Goal: Information Seeking & Learning: Check status

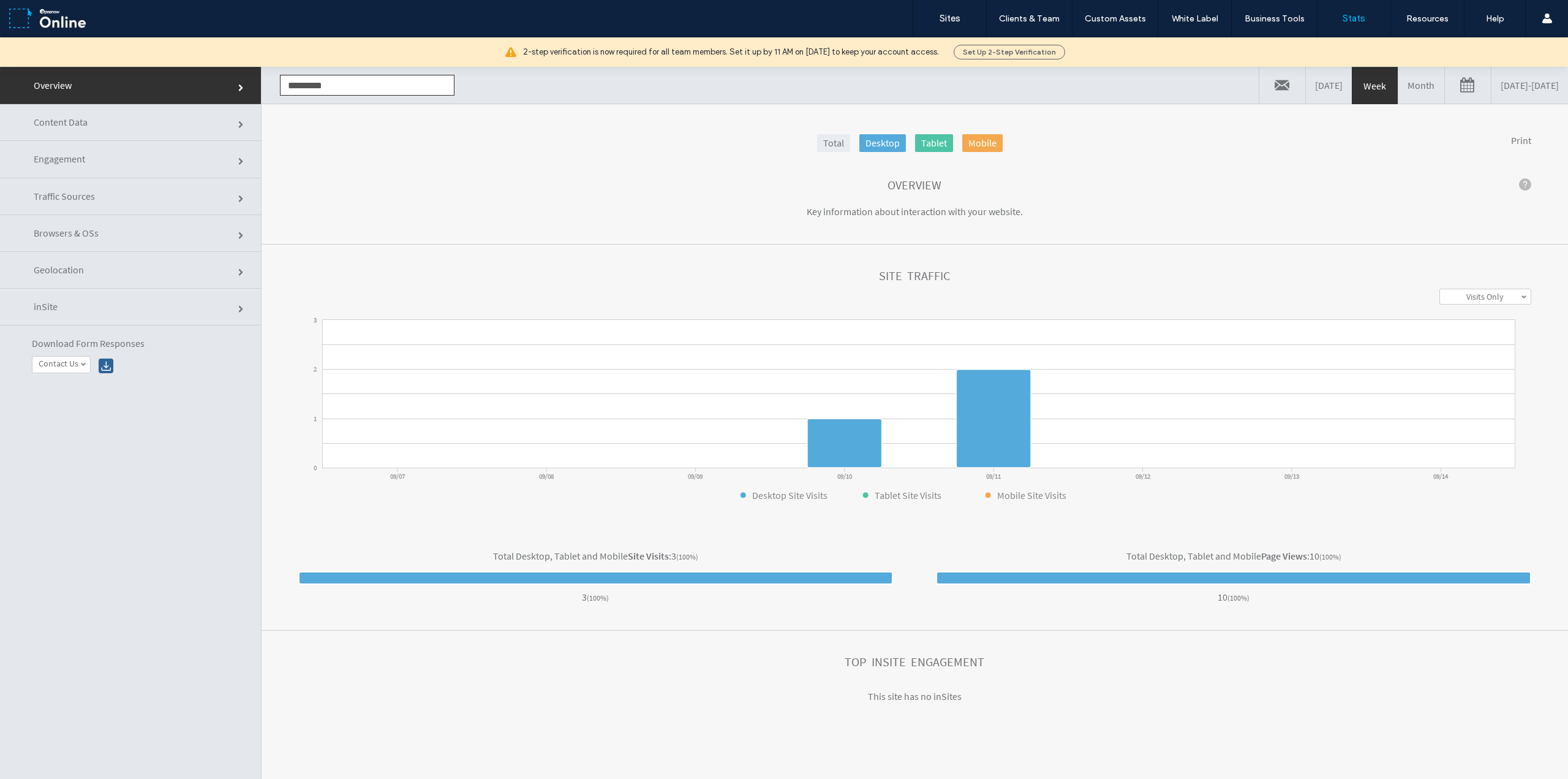
click at [134, 196] on link "Traffic Sources" at bounding box center [131, 196] width 261 height 37
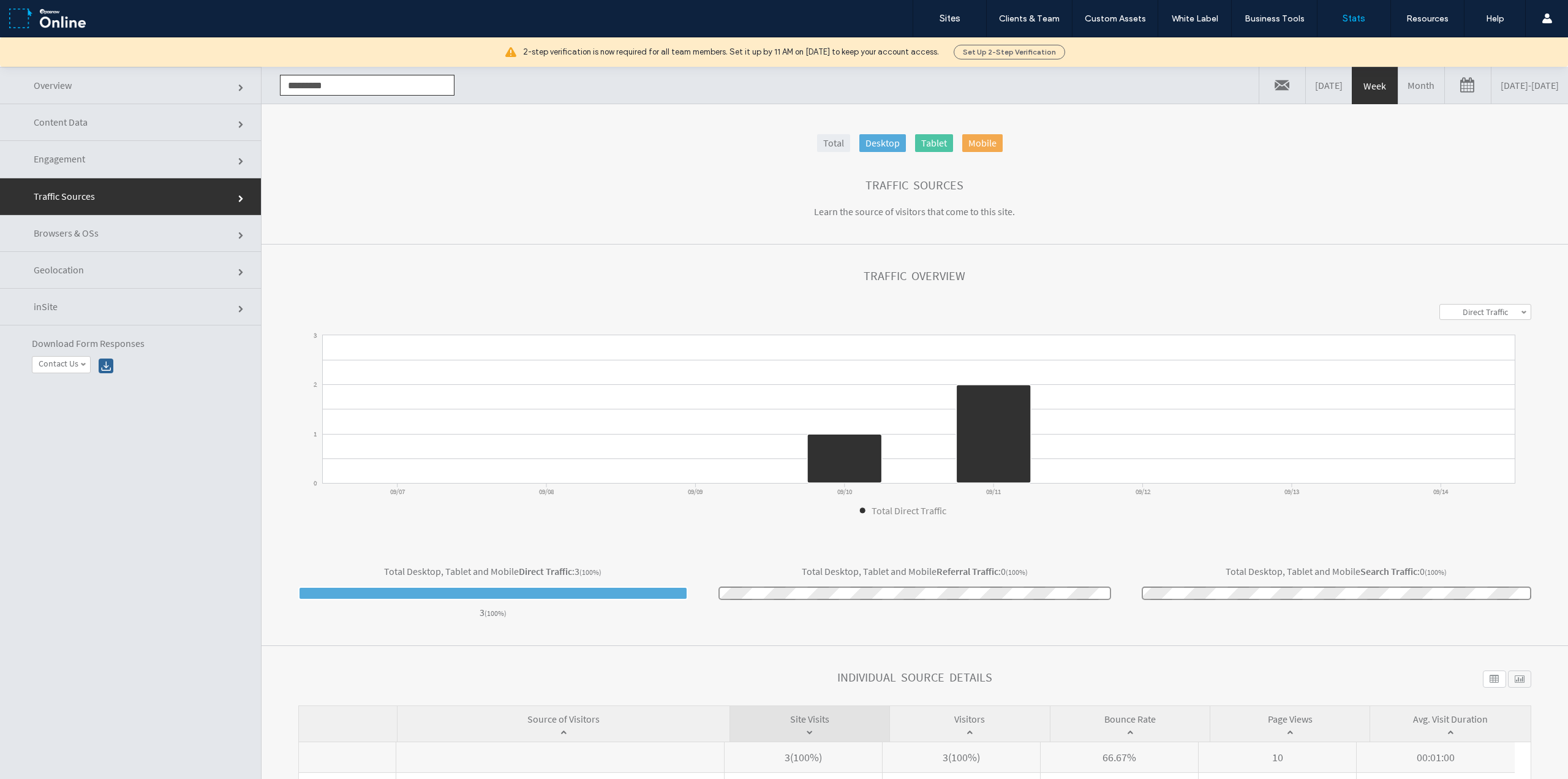
click at [150, 90] on link "Overview" at bounding box center [131, 86] width 261 height 38
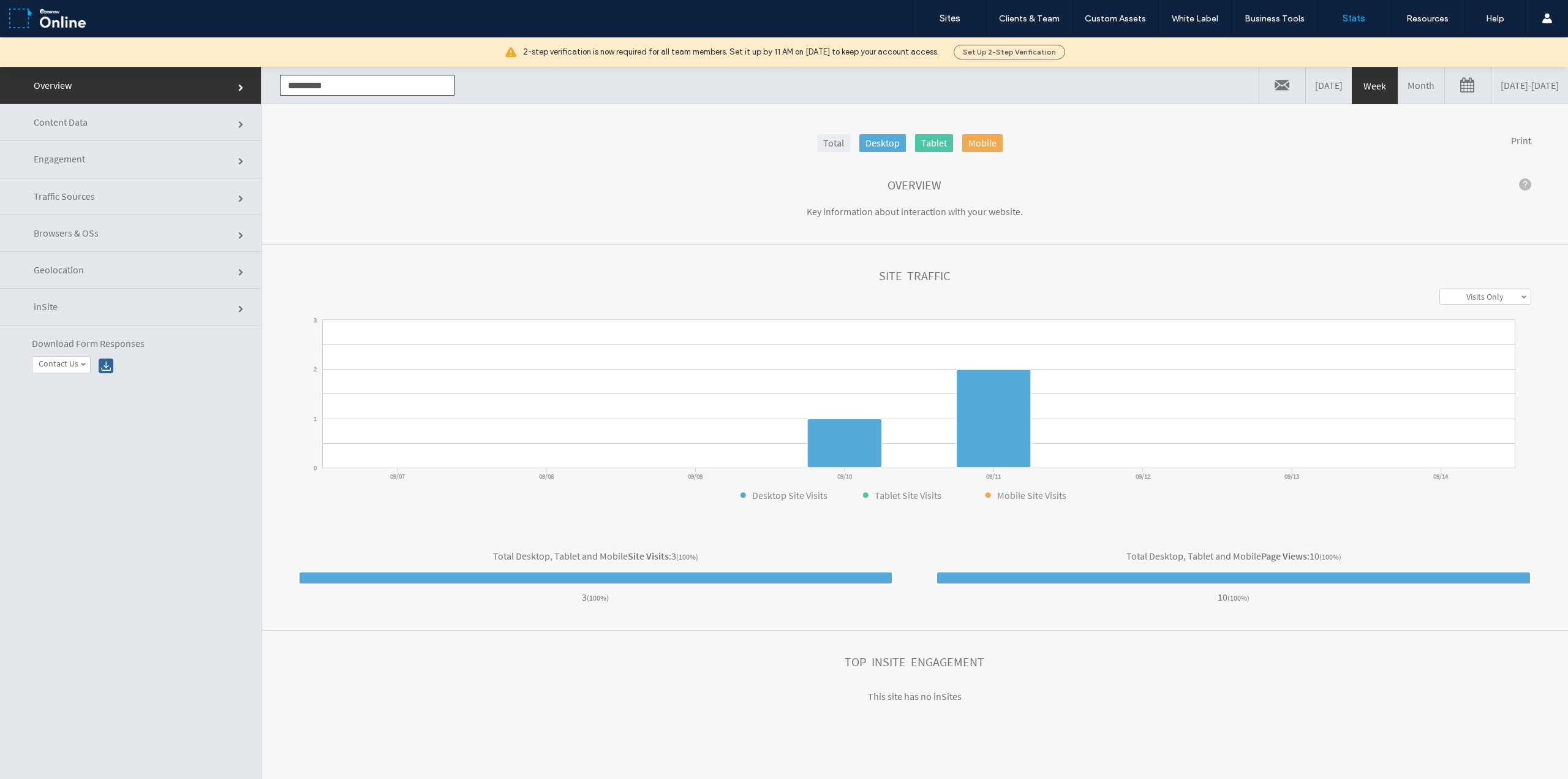
click at [1398, 88] on link "Month" at bounding box center [1421, 85] width 46 height 37
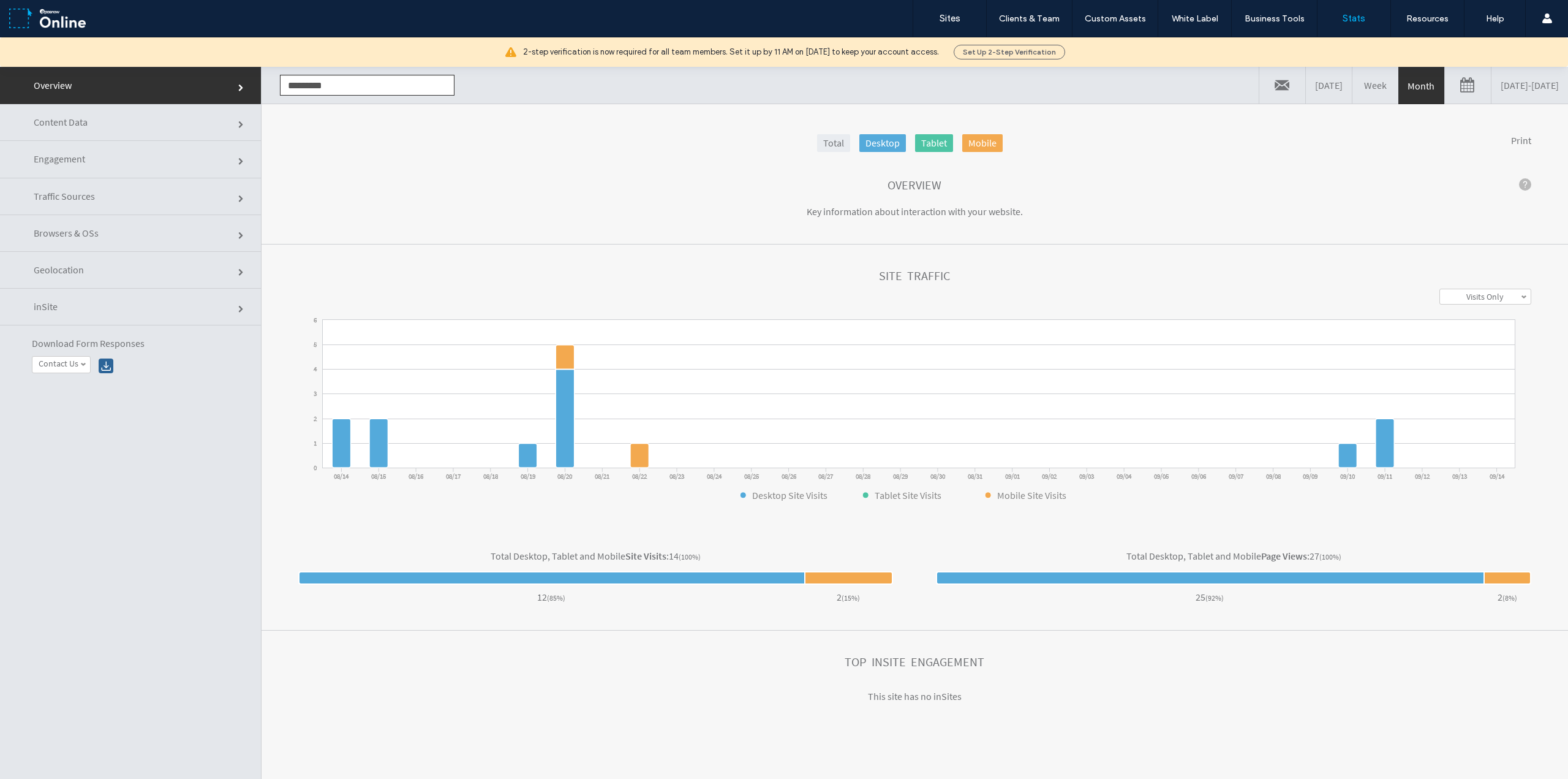
click at [130, 164] on link "Engagement" at bounding box center [131, 159] width 261 height 37
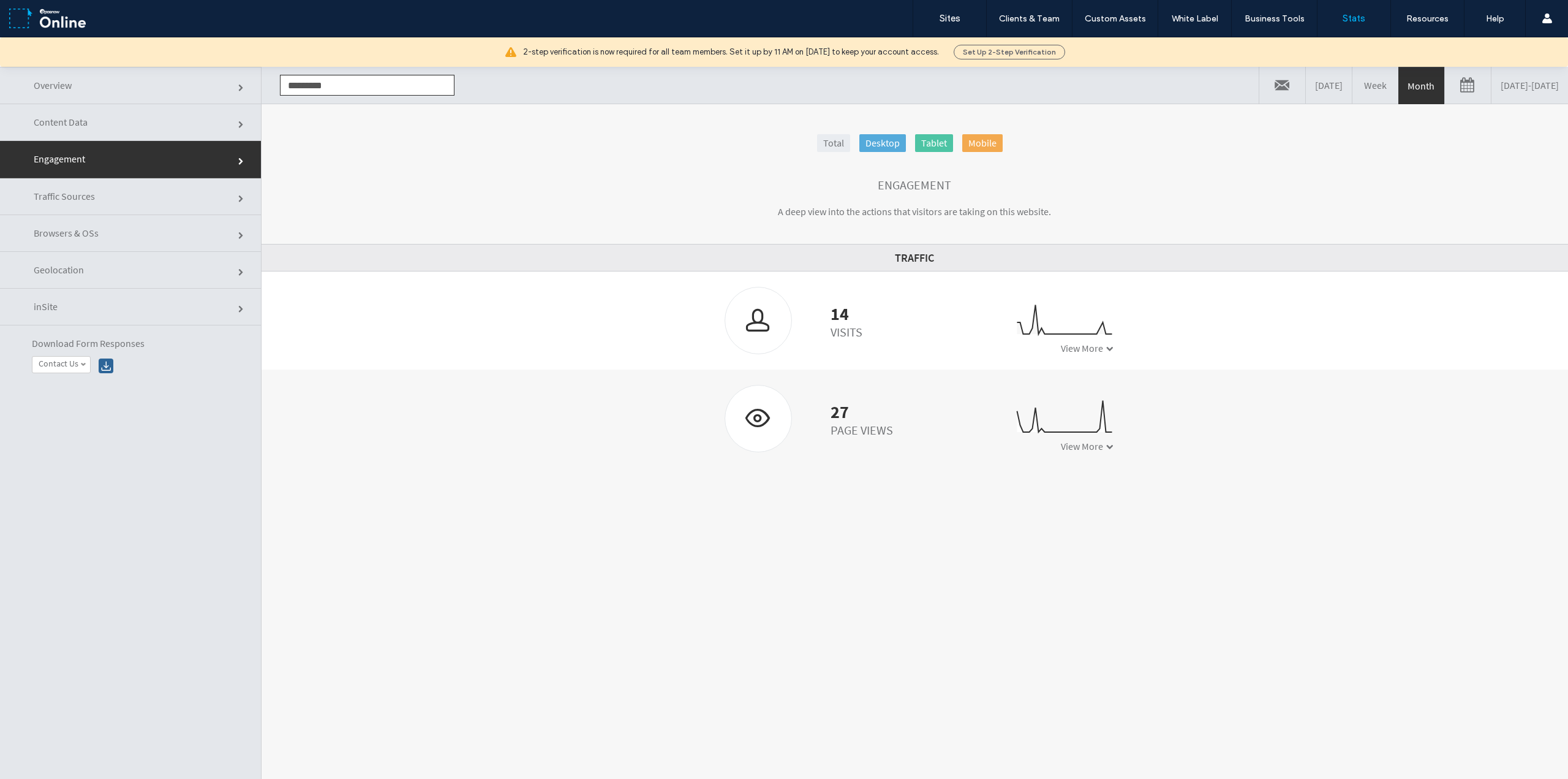
click at [165, 127] on link "Content Data" at bounding box center [131, 122] width 261 height 37
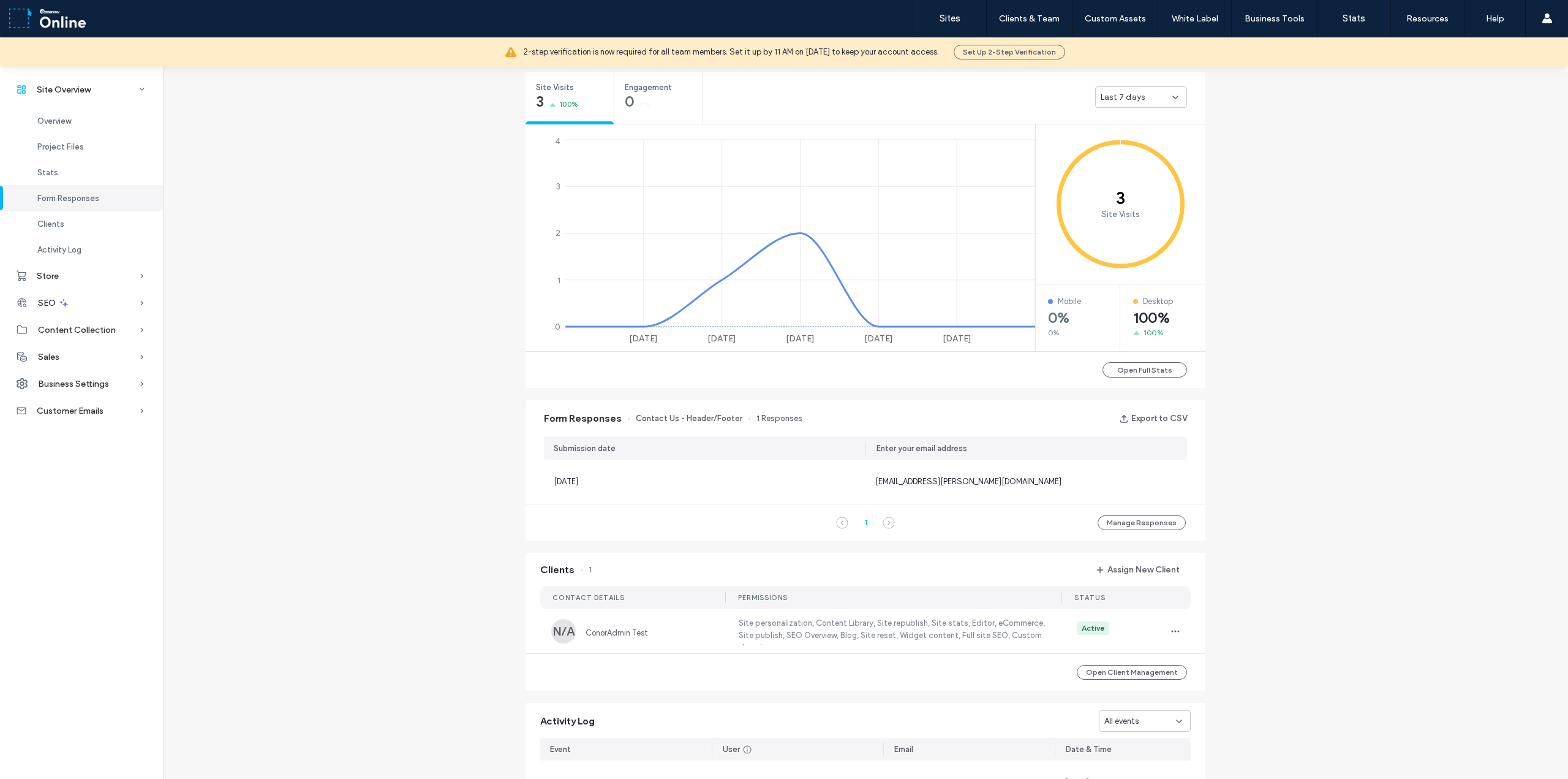
scroll to position [285, 0]
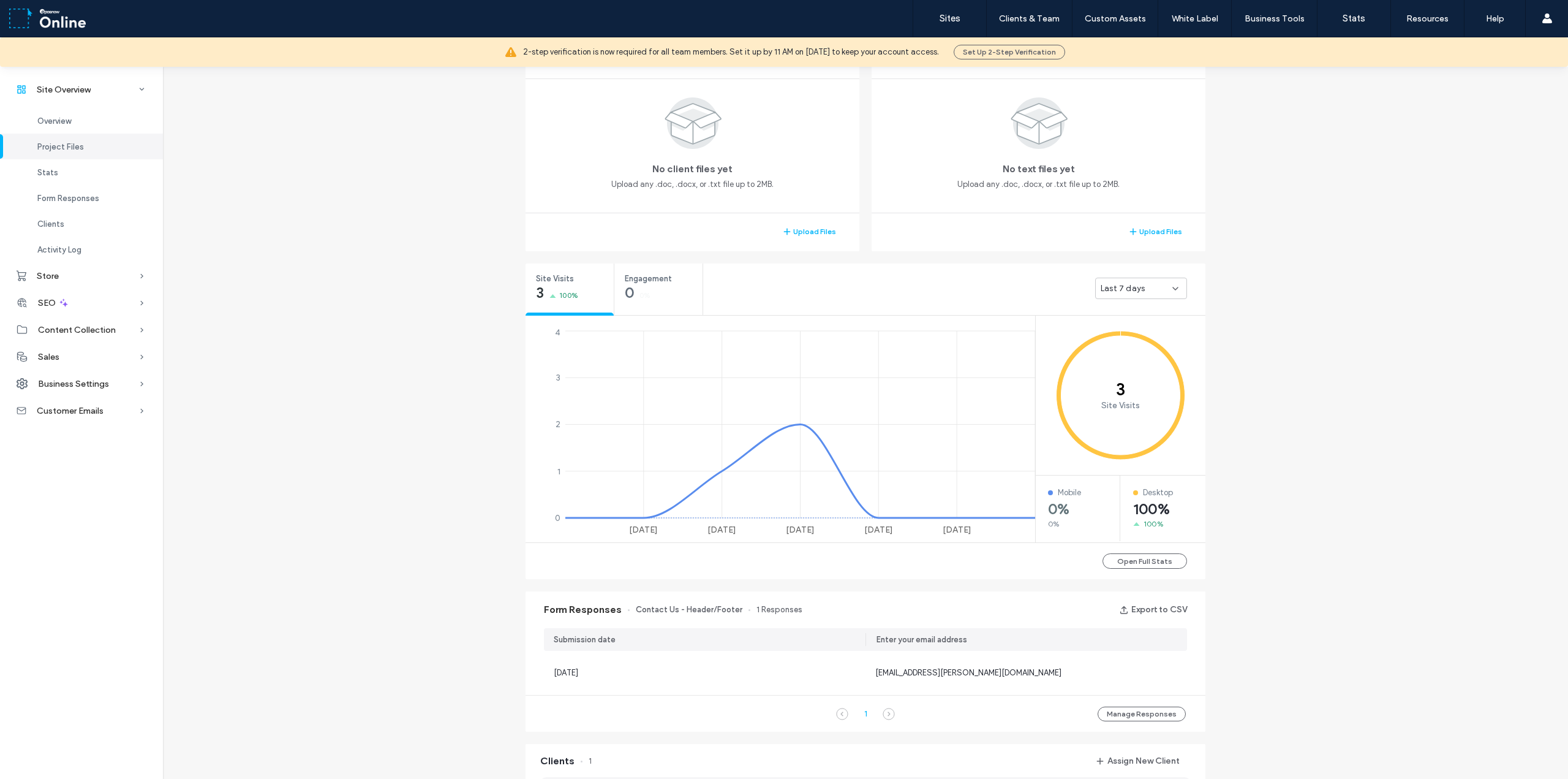
scroll to position [285, 0]
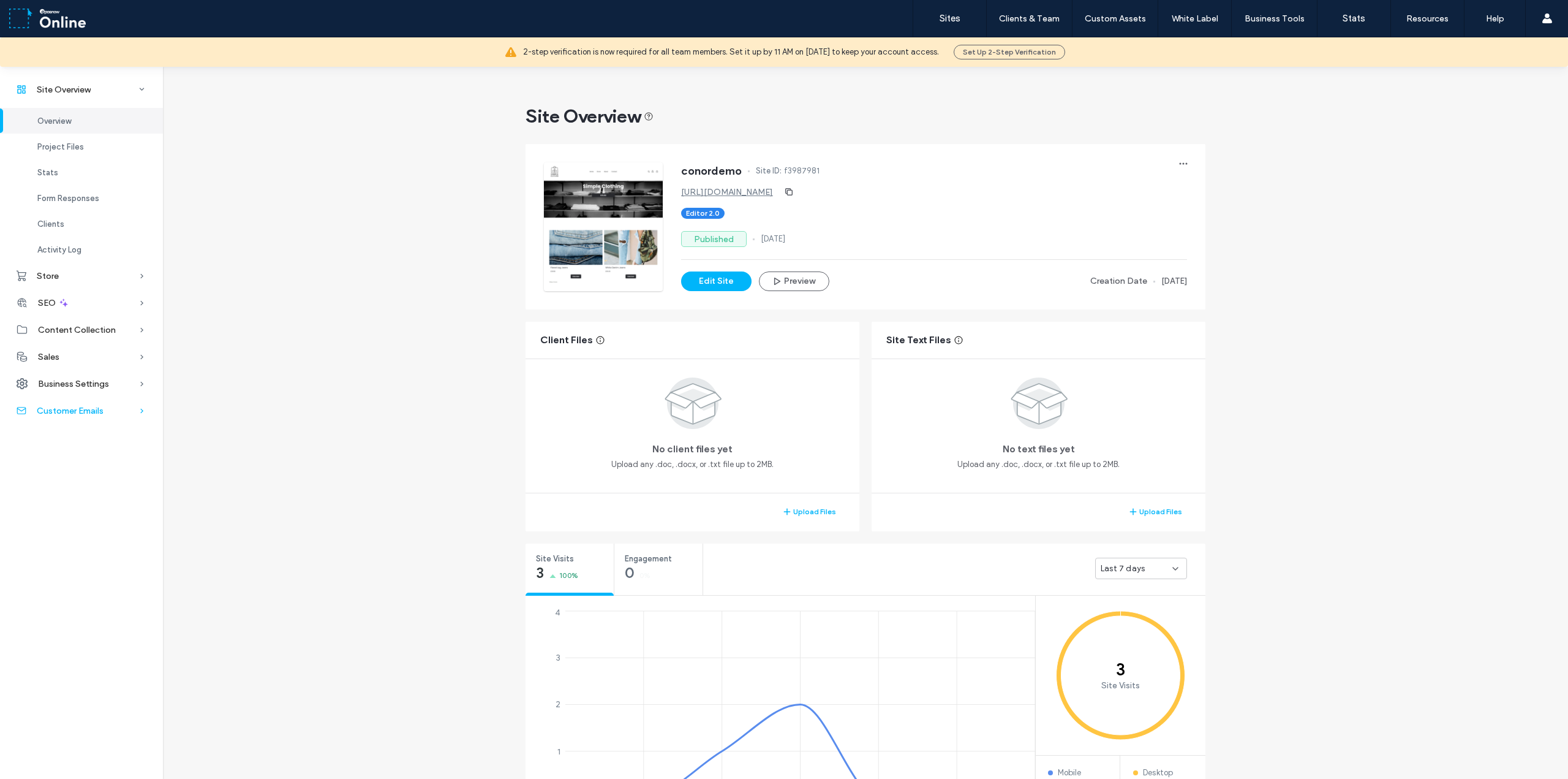
click at [99, 277] on div "Store" at bounding box center [81, 275] width 163 height 27
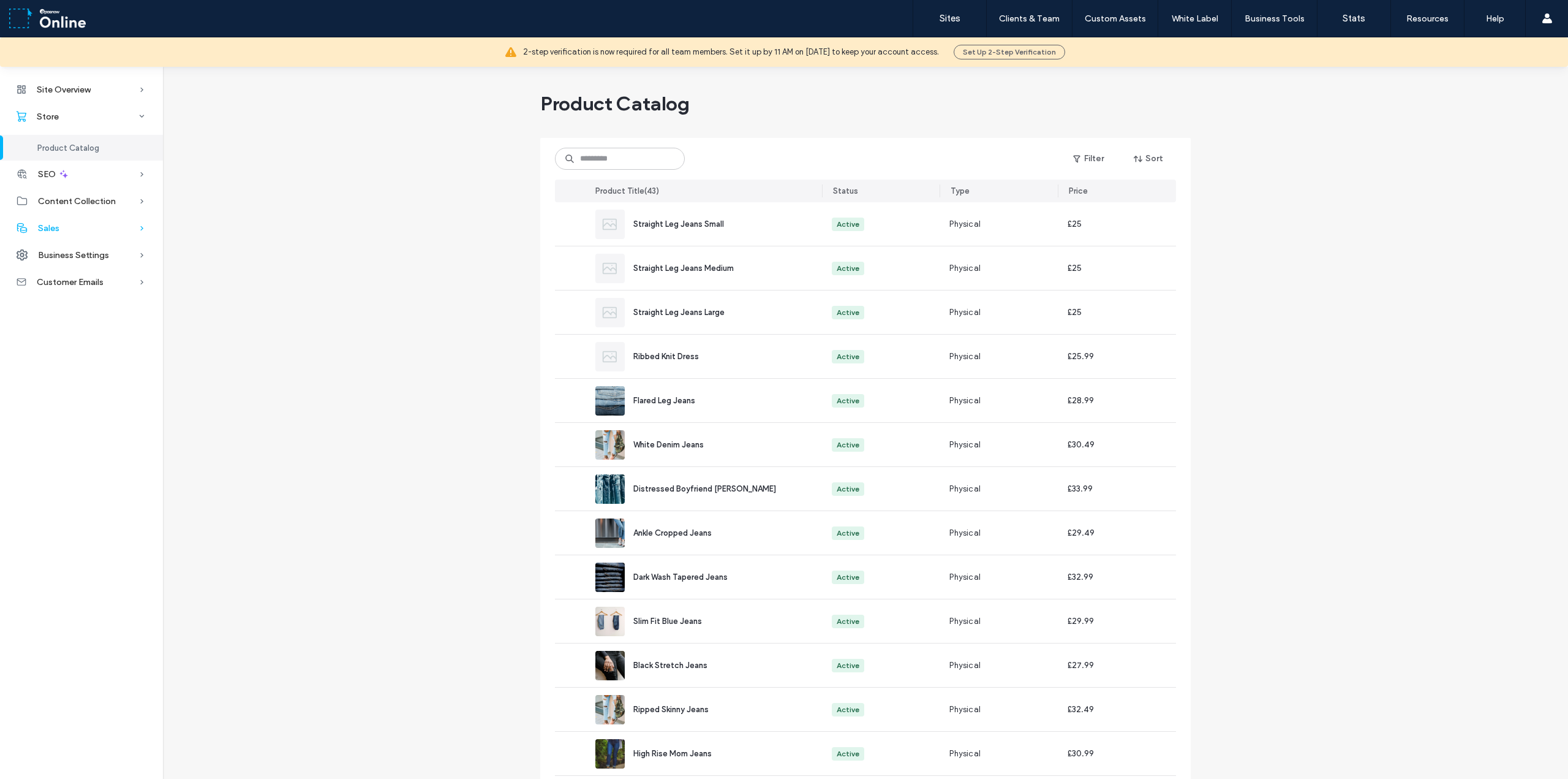
click at [136, 226] on icon at bounding box center [142, 227] width 12 height 12
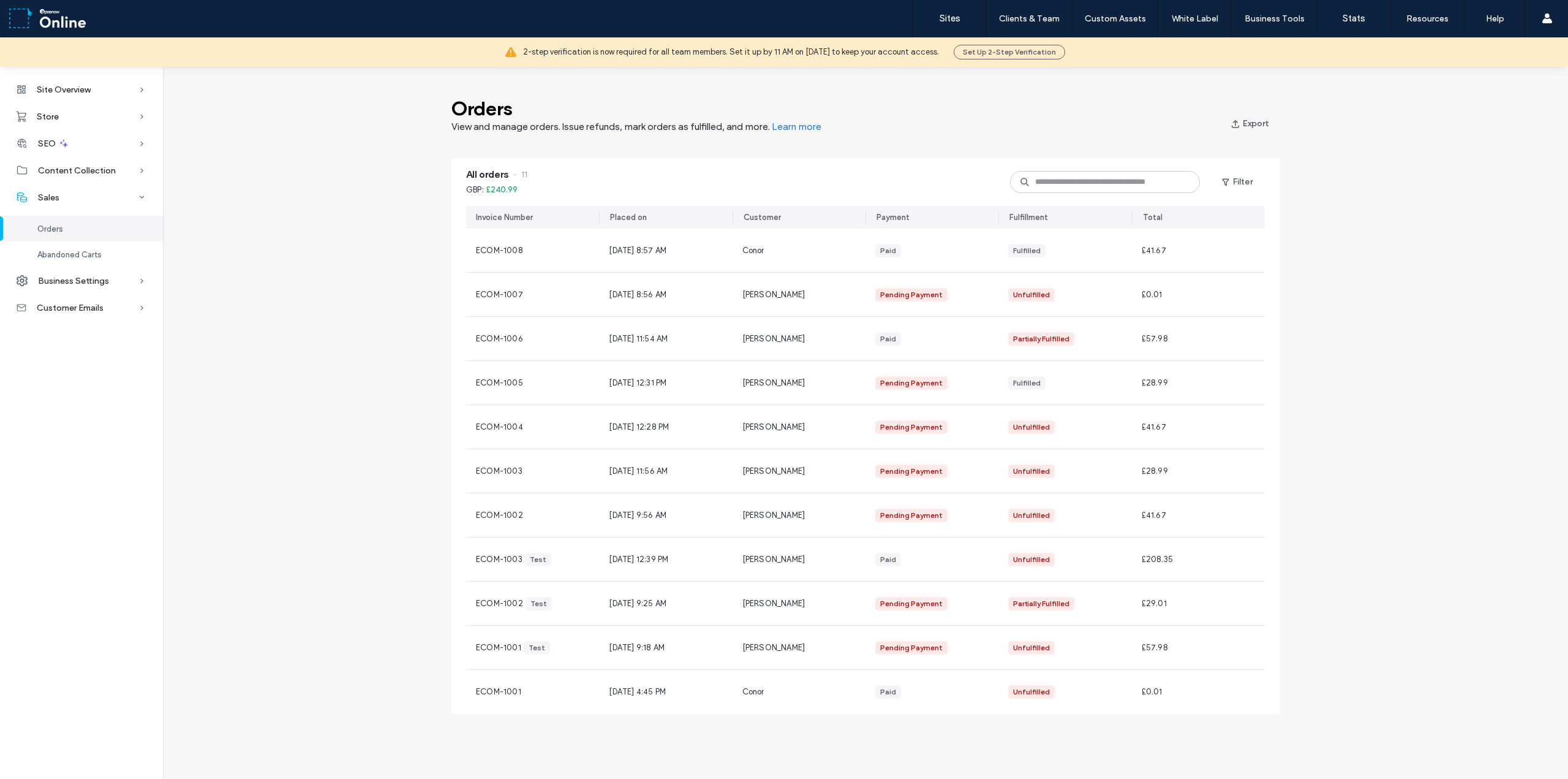
click at [134, 234] on div "Orders" at bounding box center [81, 229] width 163 height 26
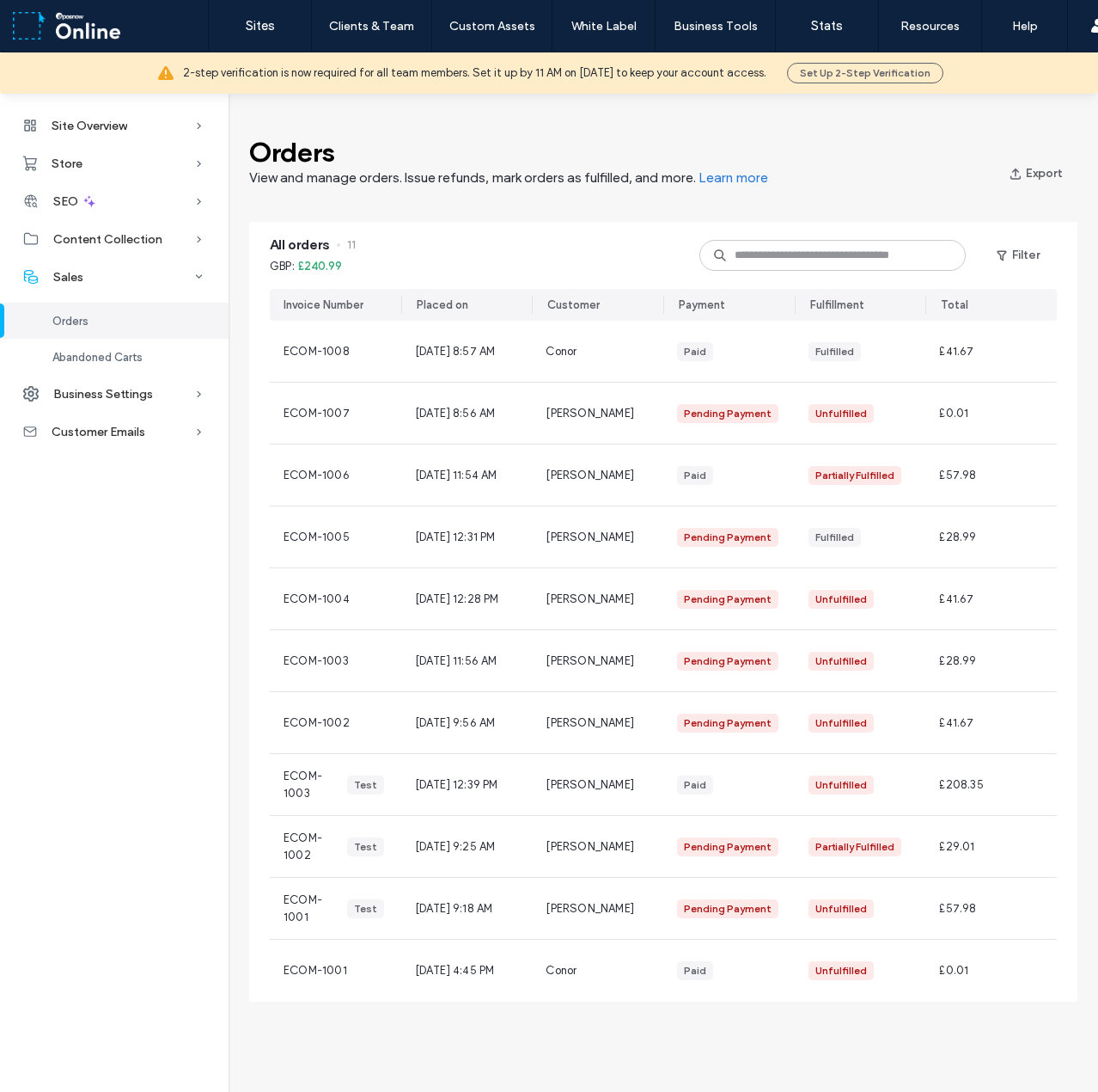
click at [634, 232] on div "All orders 11 GBP : £240.99 Filter" at bounding box center [663, 255] width 787 height 67
click at [128, 613] on div "Site Overview Overview Project Files Stats Form Responses Clients Activity Log …" at bounding box center [114, 592] width 229 height 999
click at [107, 129] on span "Site Overview" at bounding box center [89, 126] width 76 height 15
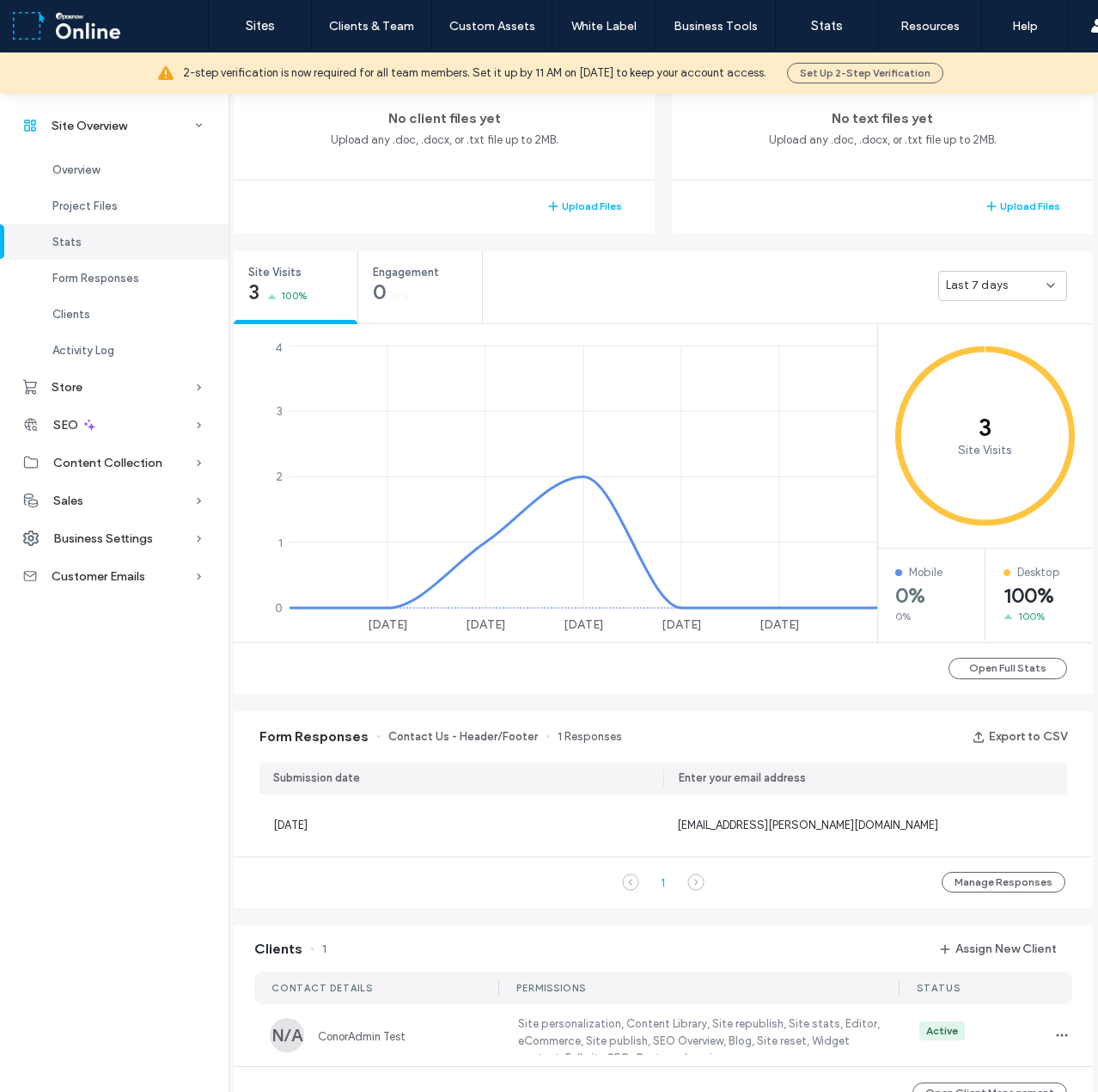
scroll to position [502, 0]
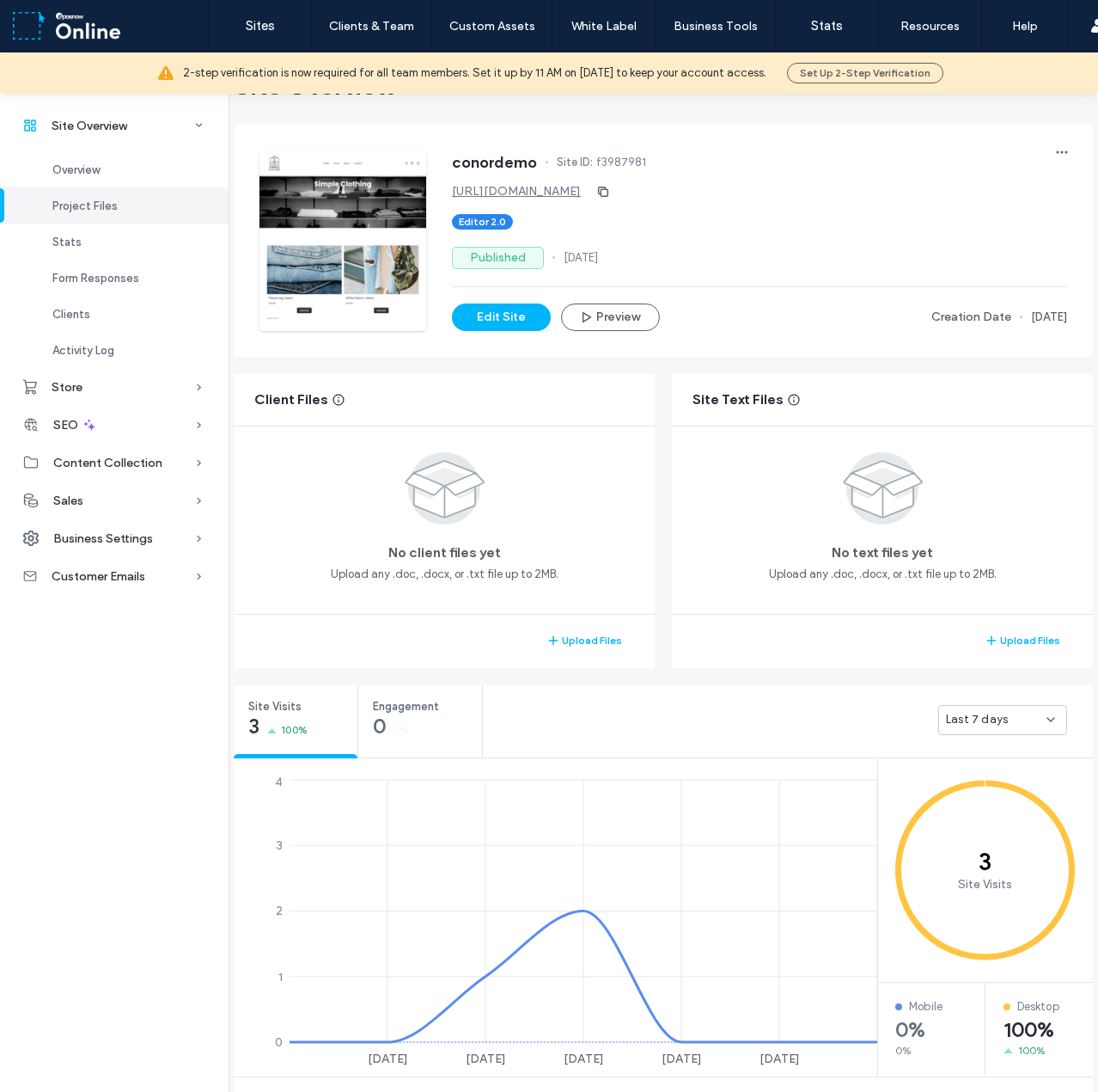
scroll to position [72, 0]
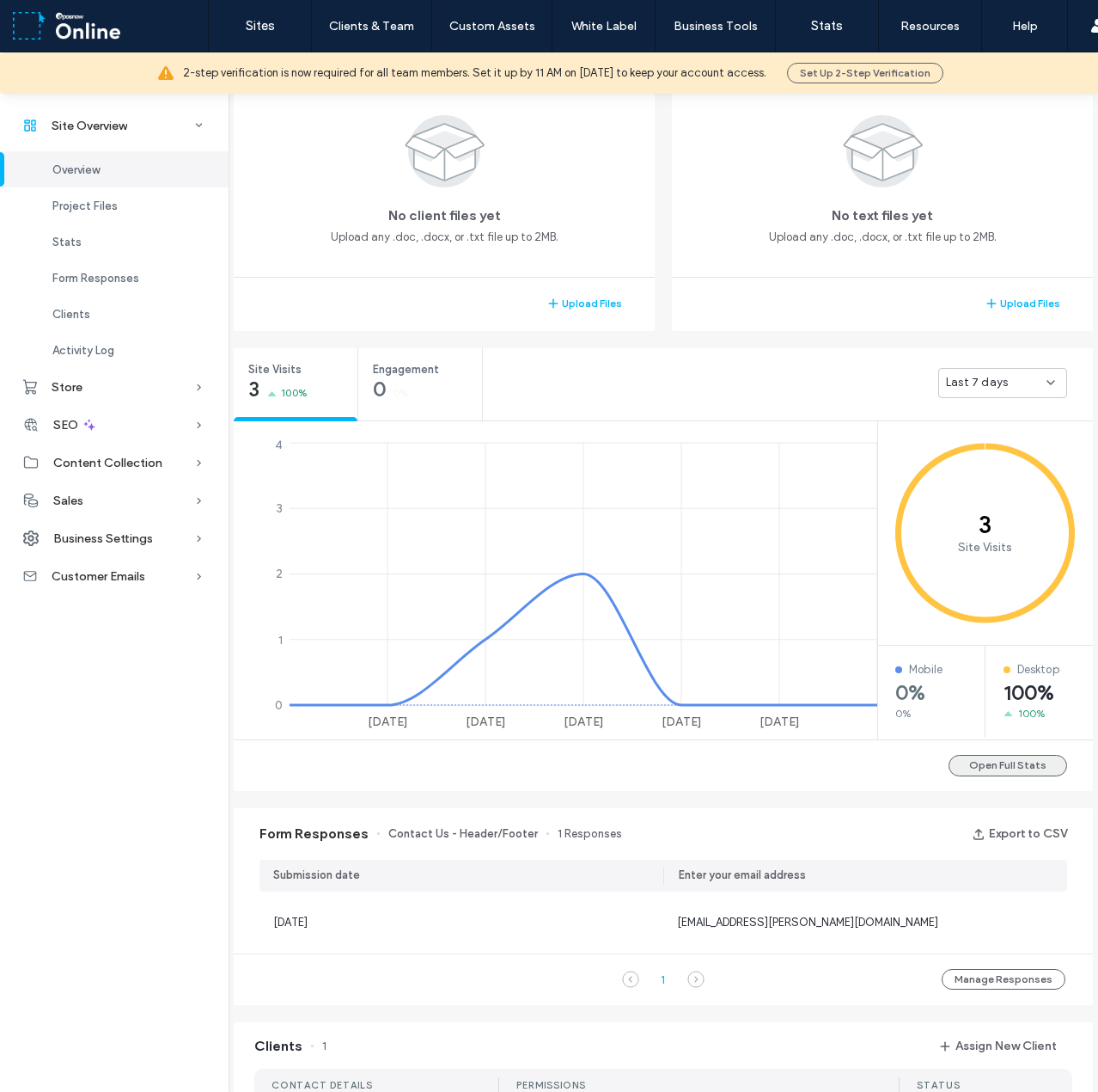
scroll to position [416, 0]
click at [1020, 766] on button "Open Full Stats" at bounding box center [1008, 764] width 118 height 22
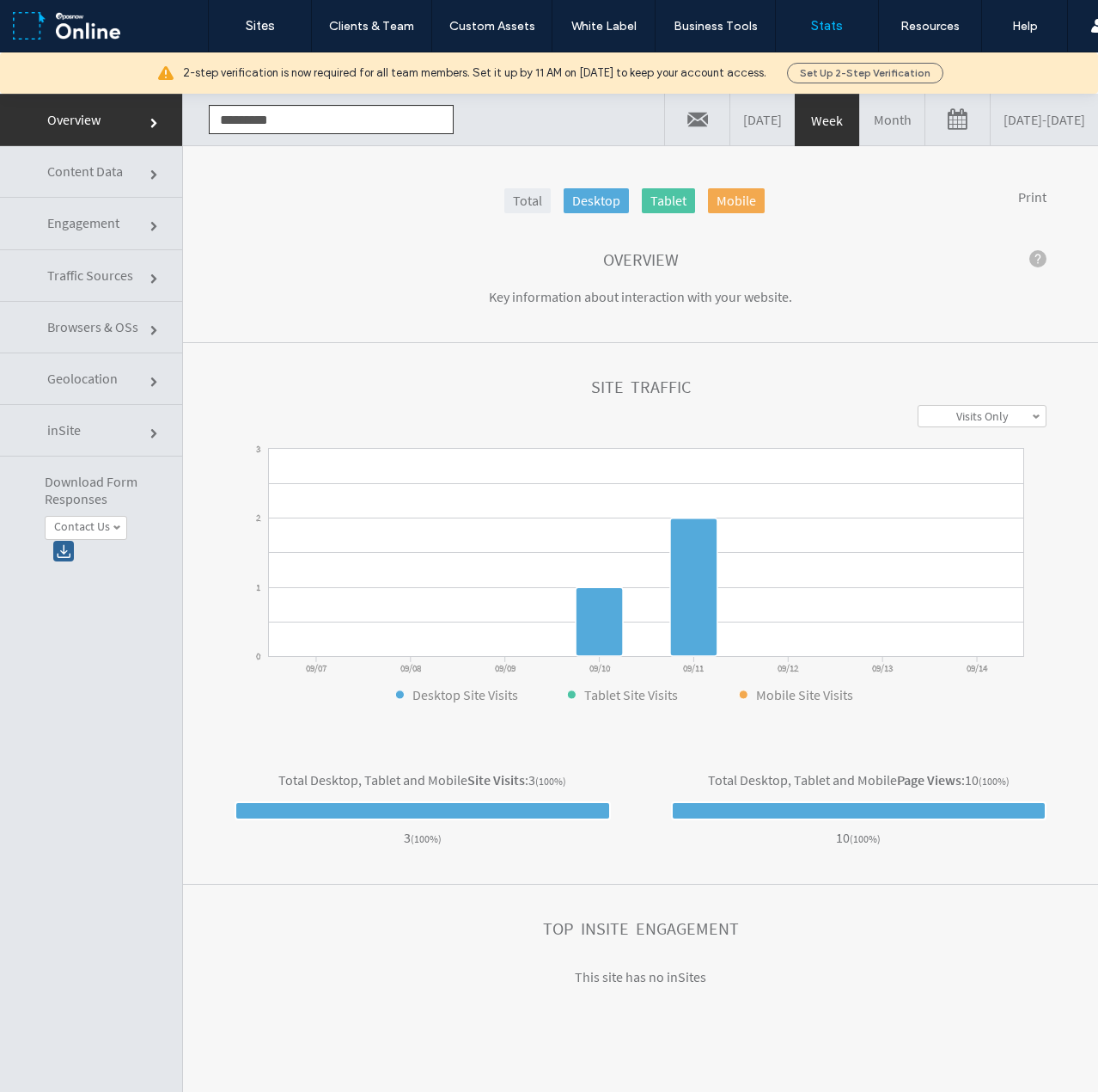
click at [110, 180] on span "Content Data" at bounding box center [85, 170] width 76 height 17
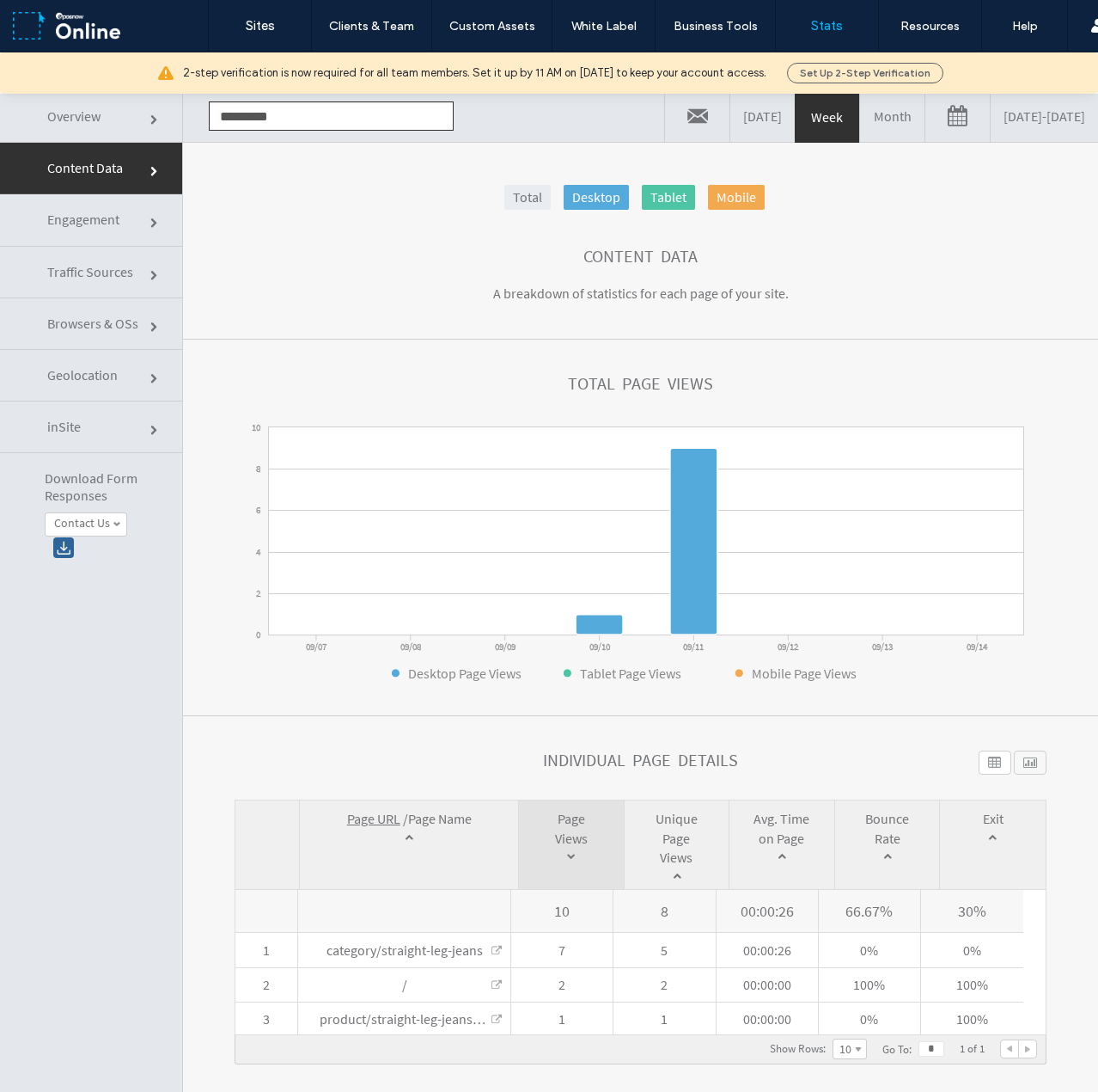
scroll to position [1, 0]
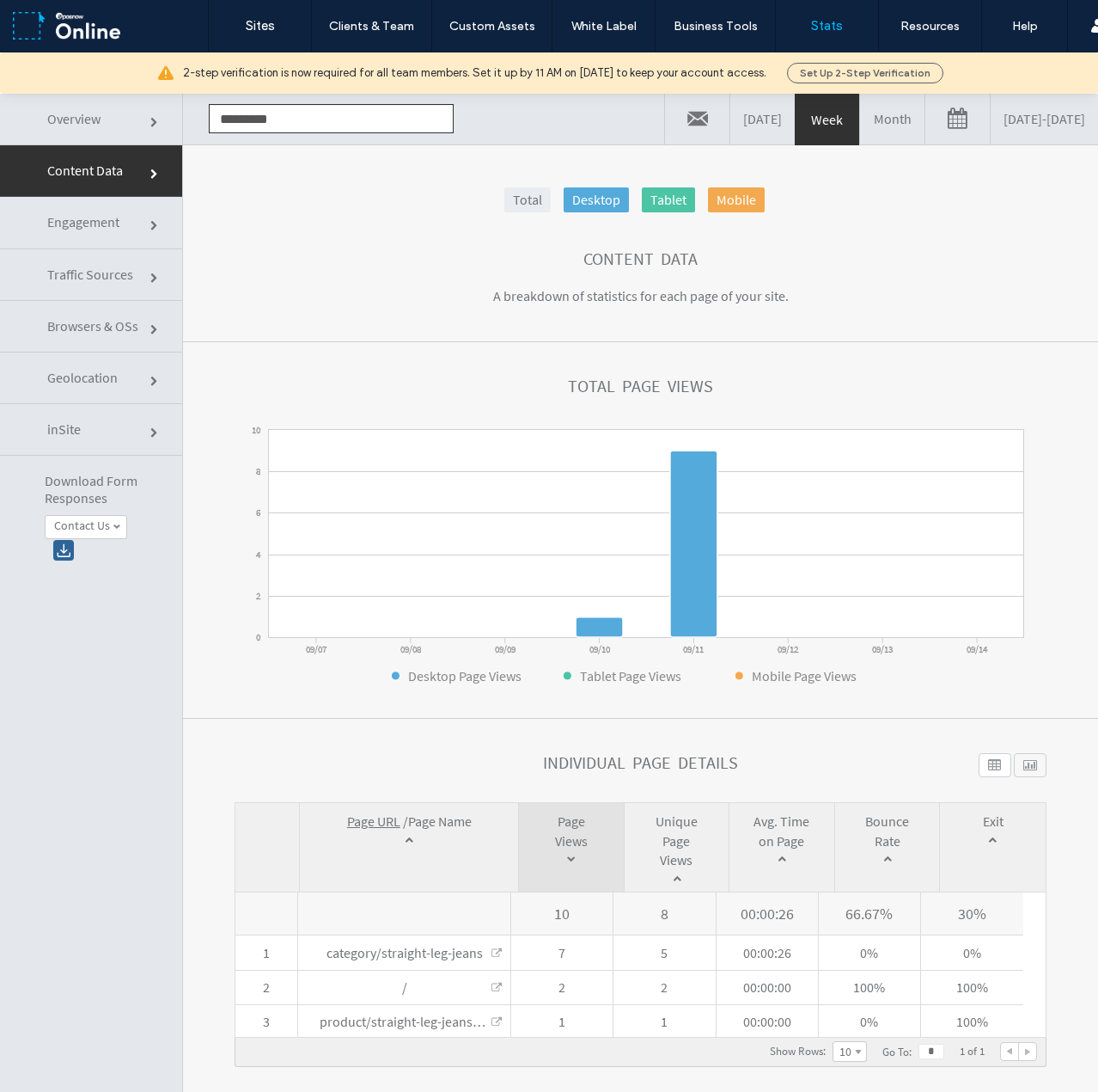
click at [860, 119] on link "Month" at bounding box center [892, 118] width 65 height 52
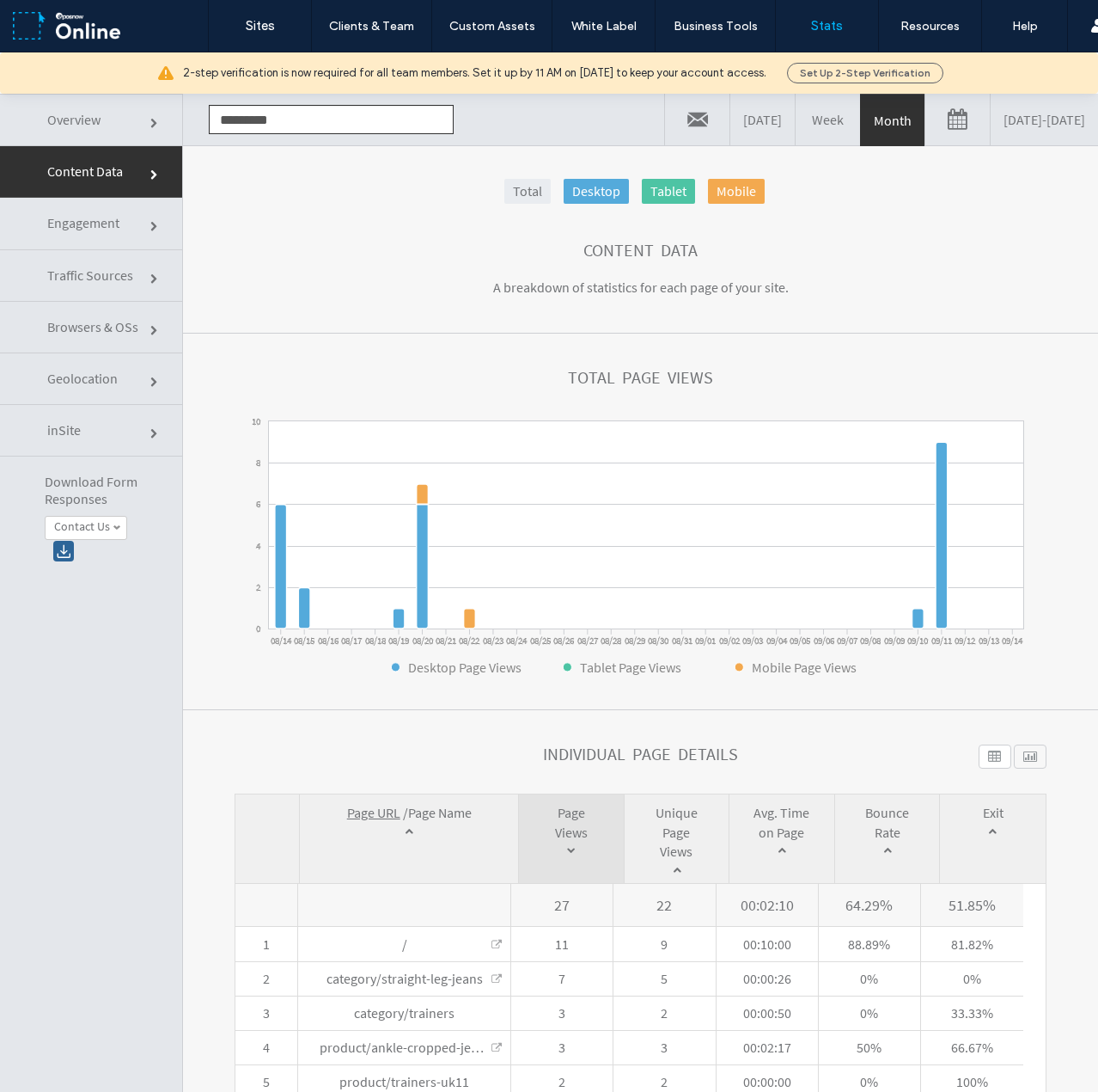
scroll to position [0, 0]
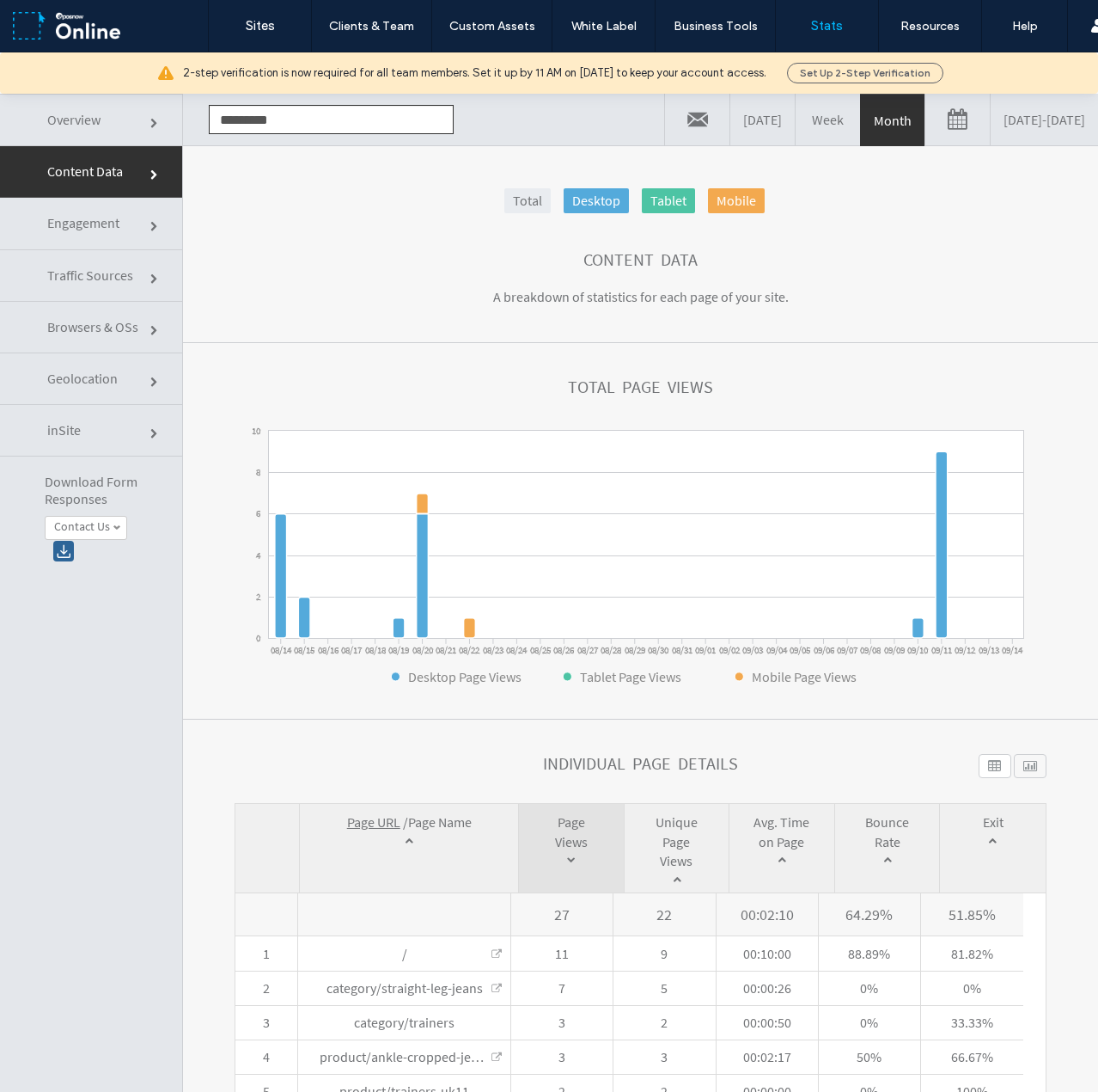
click at [54, 114] on span "Overview" at bounding box center [74, 119] width 53 height 17
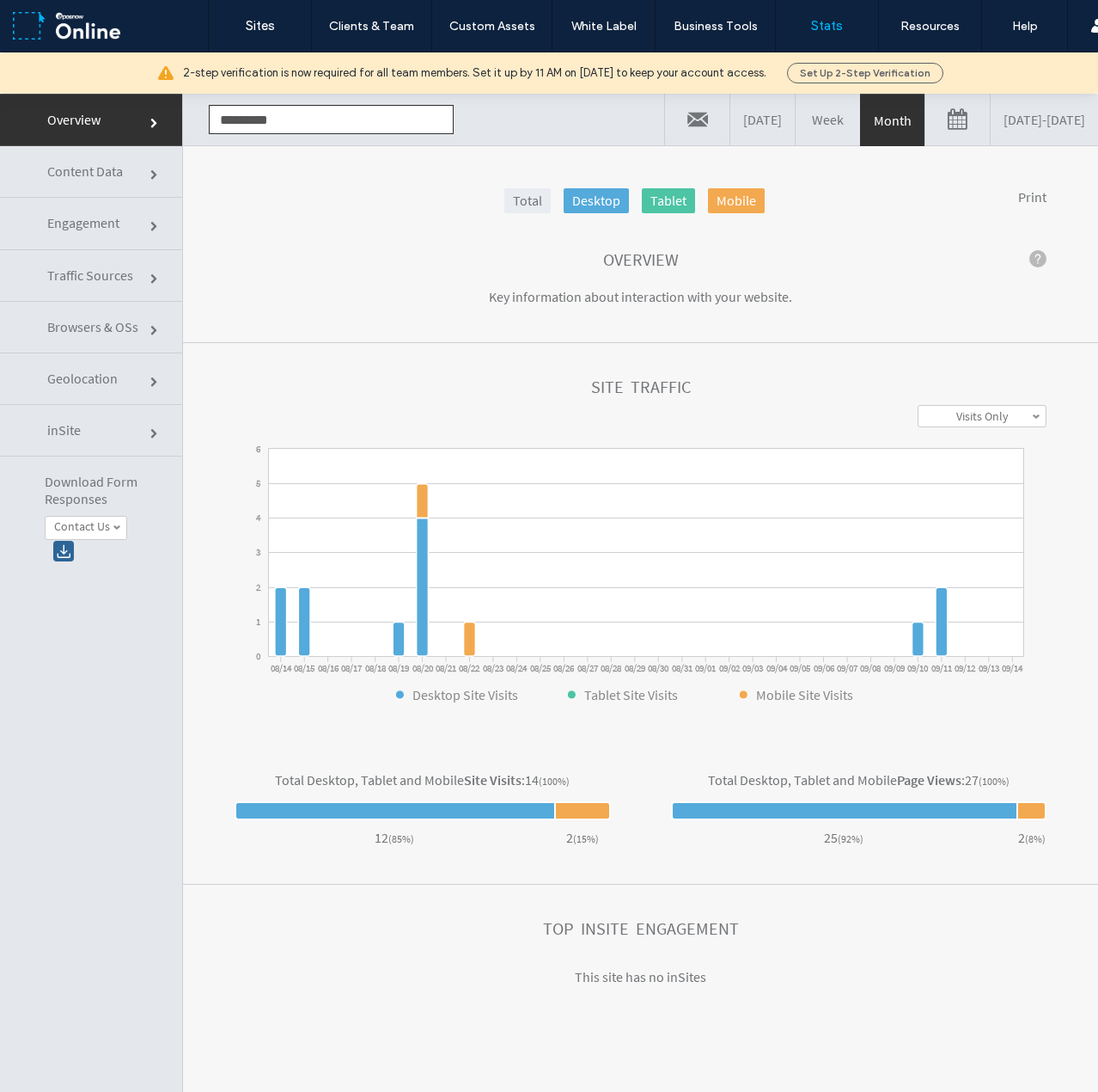
click at [98, 276] on span "Traffic Sources" at bounding box center [90, 274] width 86 height 17
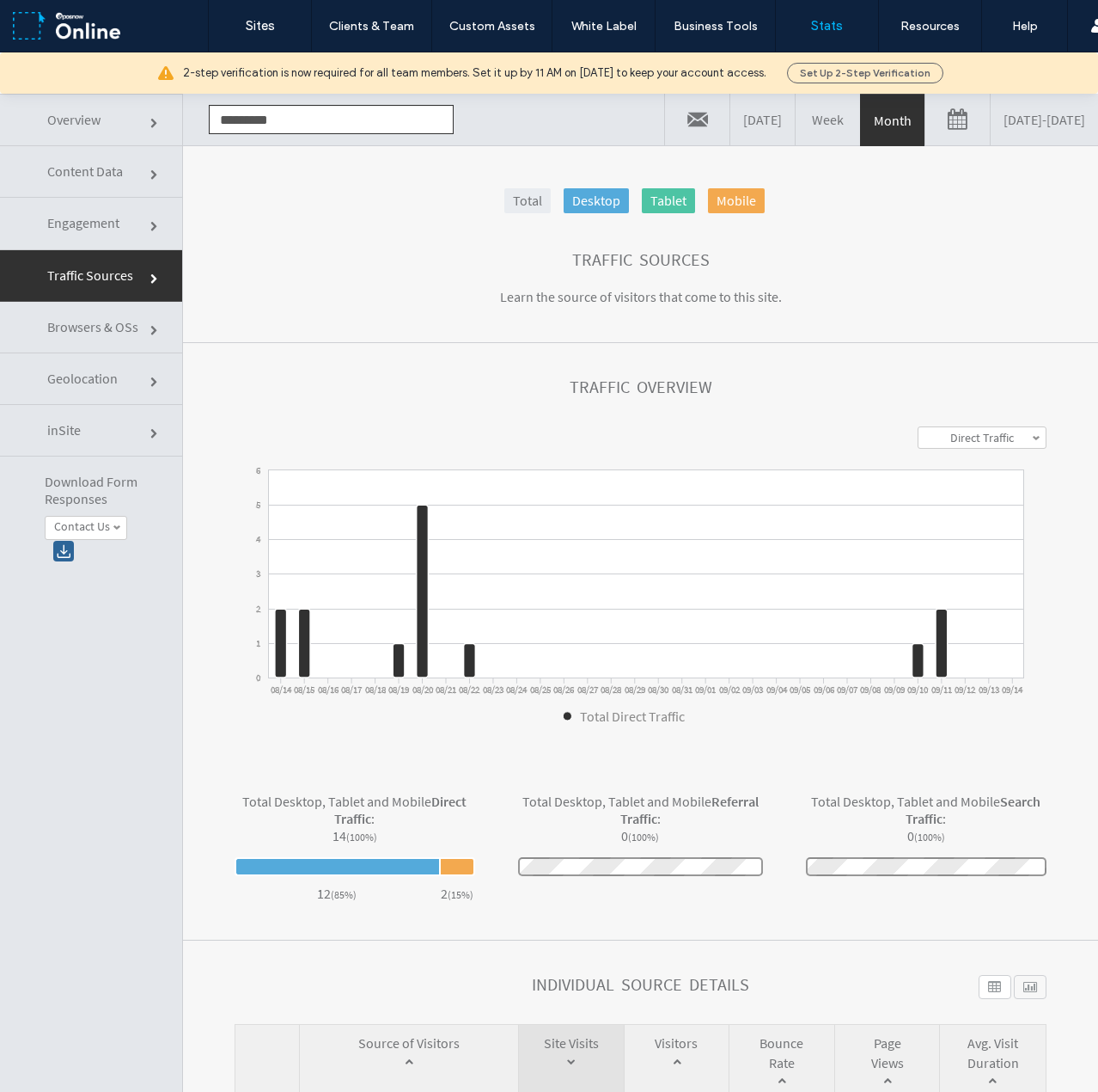
click at [68, 219] on span "Engagement" at bounding box center [83, 222] width 72 height 17
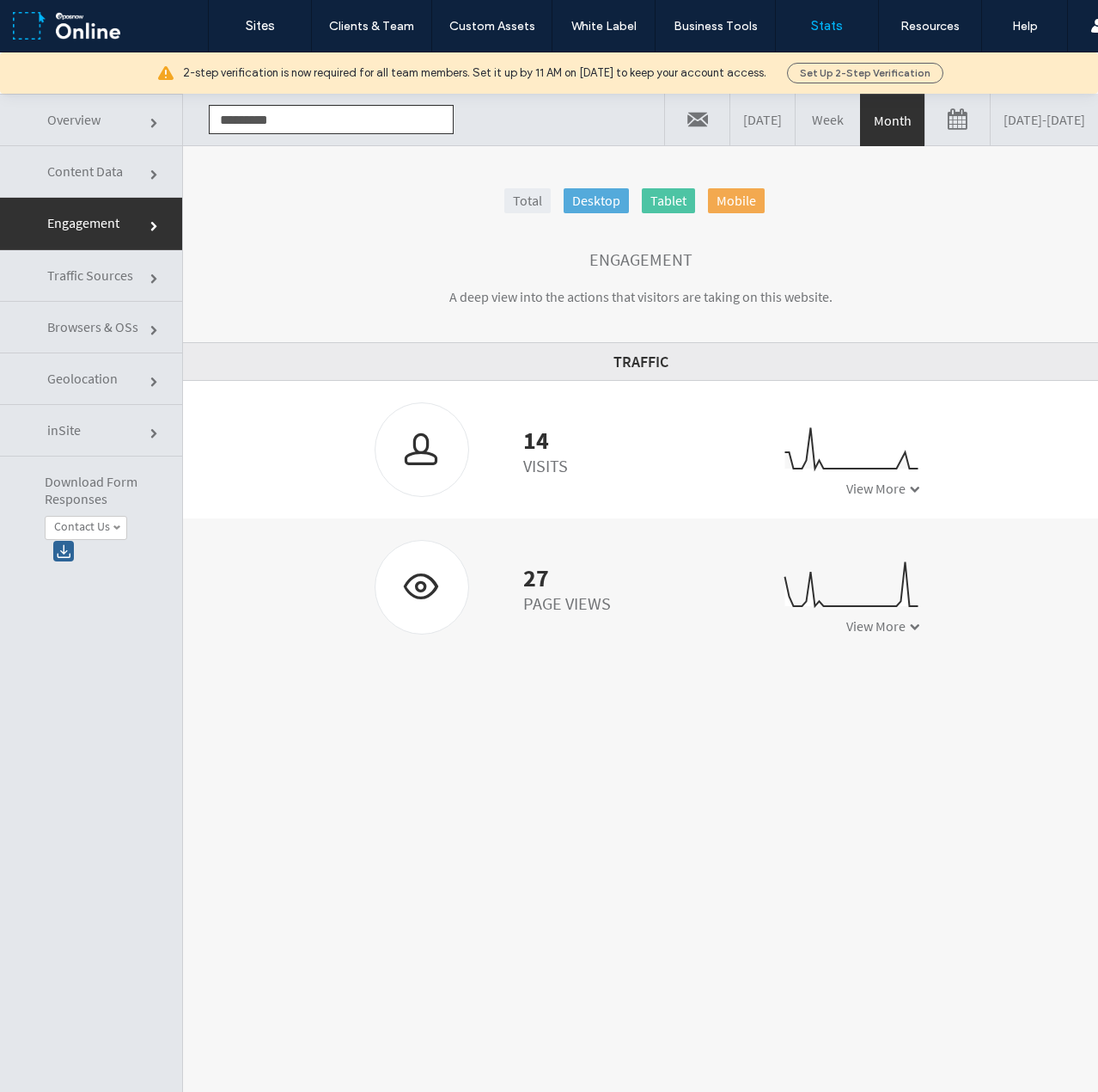
drag, startPoint x: 456, startPoint y: 456, endPoint x: 406, endPoint y: 448, distance: 50.6
click at [416, 449] on div "14 Visits" at bounding box center [471, 449] width 219 height 95
click at [342, 442] on div "14 Visits 0 2 4 6 08/14 08/15 08/16 08/17 08/18 08/19 08/20 08/21 08/22 08/23 0…" at bounding box center [641, 449] width 915 height 138
click at [487, 538] on div "27 Page Views 0 5 10 08/14 08/15 08/16 08/17 08/18 08/19 08/20 08/21 08/22 08/2…" at bounding box center [641, 587] width 915 height 138
click at [49, 178] on span "Content Data" at bounding box center [85, 170] width 76 height 17
